Goal: Navigation & Orientation: Find specific page/section

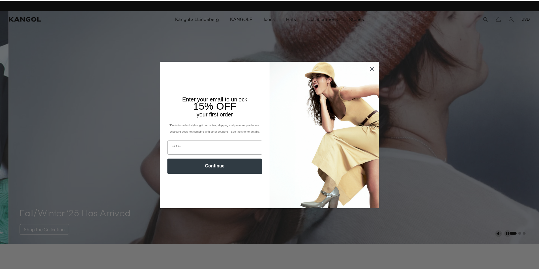
scroll to position [0, 117]
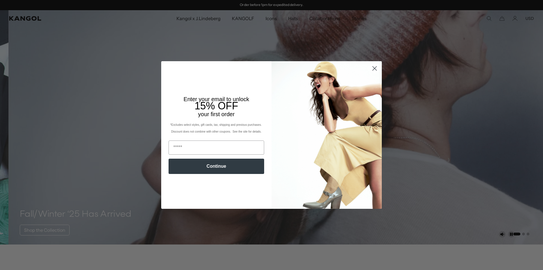
click at [374, 68] on icon "Close dialog" at bounding box center [375, 69] width 4 height 4
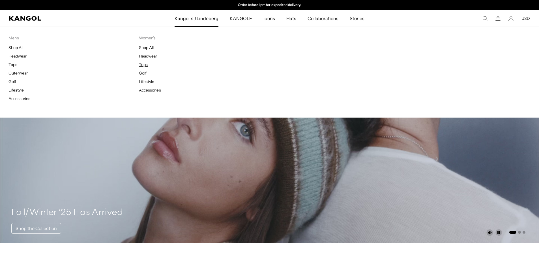
click at [143, 63] on link "Tops" at bounding box center [143, 64] width 9 height 5
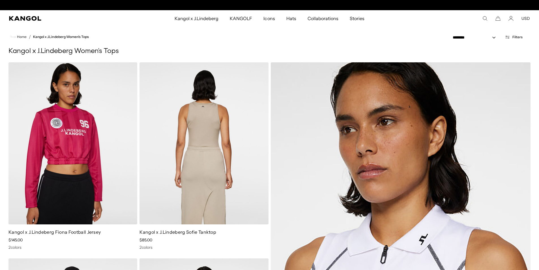
scroll to position [0, 117]
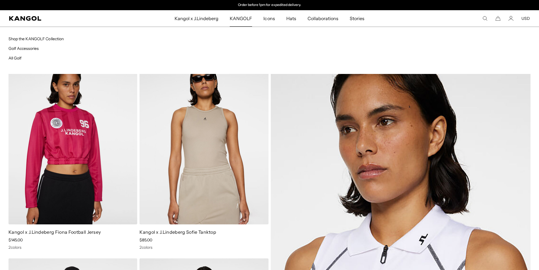
click at [242, 16] on span "KANGOLF" at bounding box center [241, 18] width 22 height 16
